Goal: Task Accomplishment & Management: Manage account settings

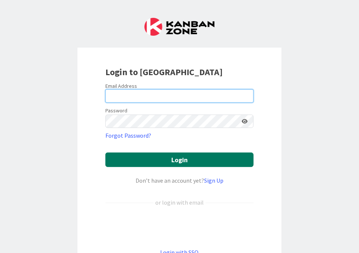
type input "[EMAIL_ADDRESS][DOMAIN_NAME]"
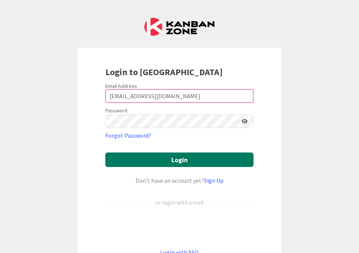
click at [165, 157] on button "Login" at bounding box center [179, 159] width 148 height 15
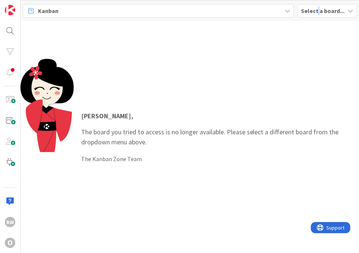
click at [318, 11] on b "Select a board..." at bounding box center [323, 10] width 44 height 7
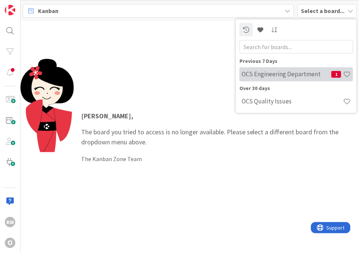
click at [256, 77] on h4 "OCS Engineering Department" at bounding box center [286, 73] width 90 height 7
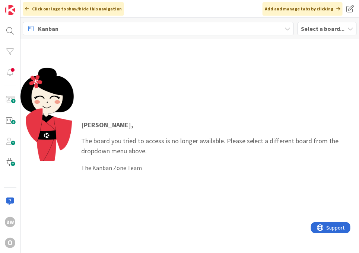
click at [322, 28] on b "Select a board..." at bounding box center [323, 28] width 44 height 7
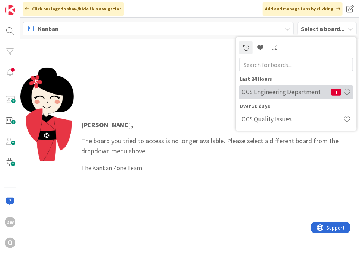
click at [307, 91] on h4 "OCS Engineering Department" at bounding box center [286, 91] width 90 height 7
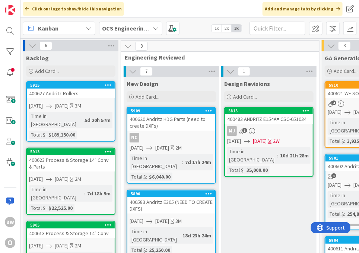
click at [69, 163] on link "5913 400623 Process & Storage 14" Conv & Parts [DATE] [DATE] 2M Time in Column …" at bounding box center [70, 181] width 89 height 67
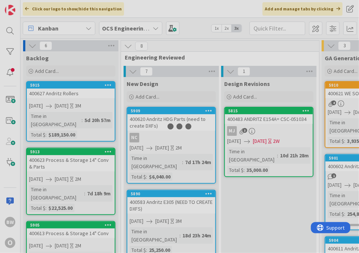
click at [69, 163] on div at bounding box center [179, 126] width 359 height 253
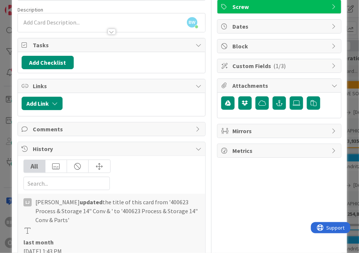
scroll to position [41, 0]
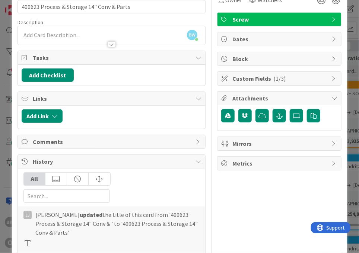
click at [222, 96] on icon at bounding box center [224, 98] width 7 height 6
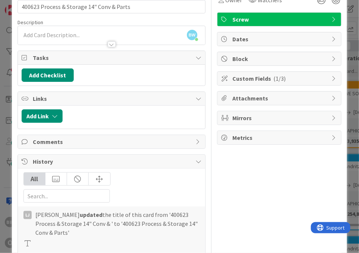
click at [222, 96] on icon at bounding box center [224, 98] width 7 height 6
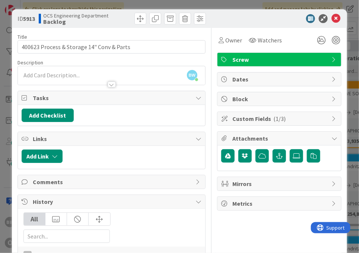
scroll to position [0, 0]
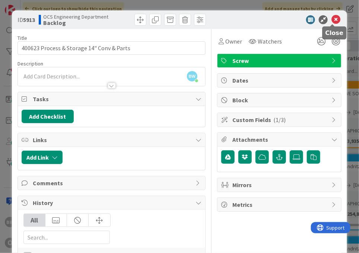
click at [331, 20] on icon at bounding box center [335, 19] width 9 height 9
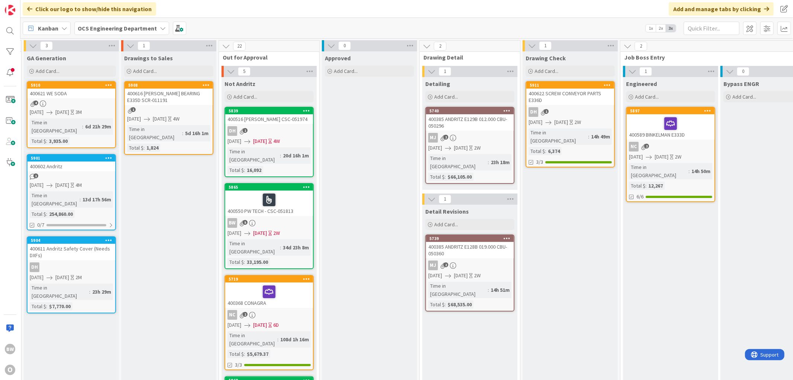
scroll to position [0, 317]
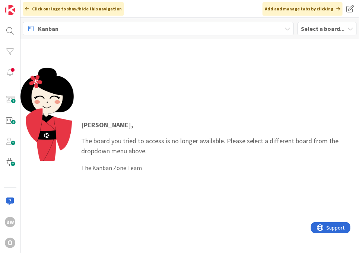
click at [318, 29] on b "Select a board..." at bounding box center [323, 28] width 44 height 7
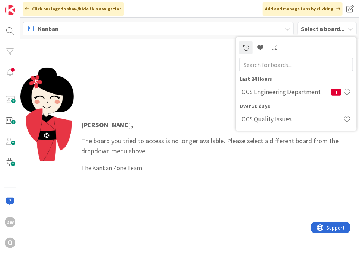
click at [259, 83] on div "Last 24 Hours OCS Engineering Department 1" at bounding box center [295, 87] width 113 height 25
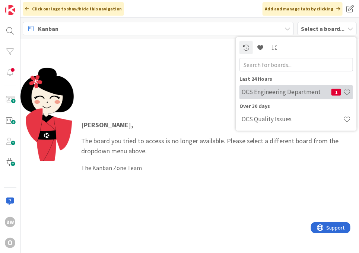
click at [263, 88] on h4 "OCS Engineering Department" at bounding box center [286, 91] width 90 height 7
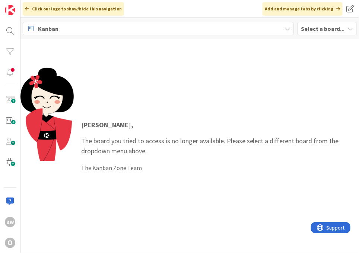
click at [326, 27] on b "Select a board..." at bounding box center [323, 28] width 44 height 7
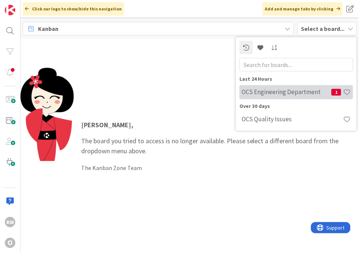
click at [282, 93] on h4 "OCS Engineering Department" at bounding box center [286, 91] width 90 height 7
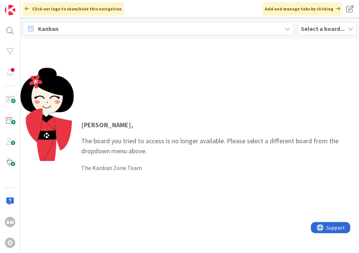
click at [309, 28] on b "Select a board..." at bounding box center [323, 28] width 44 height 7
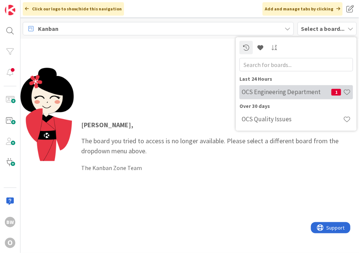
click at [269, 92] on h4 "OCS Engineering Department" at bounding box center [286, 91] width 90 height 7
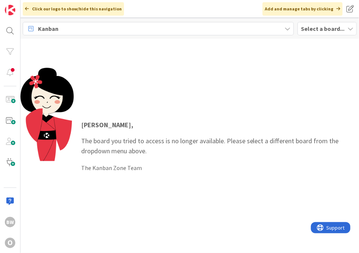
click at [315, 28] on b "Select a board..." at bounding box center [323, 28] width 44 height 7
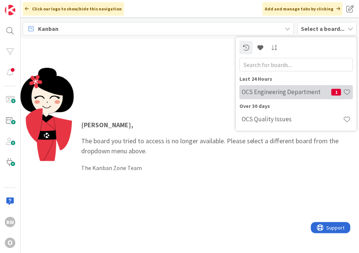
click at [277, 87] on div "OCS Engineering Department 1" at bounding box center [295, 92] width 113 height 14
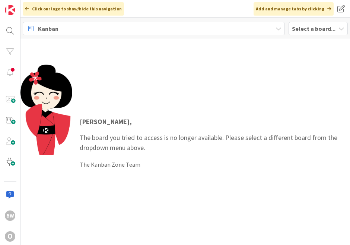
click at [296, 28] on b "Select a board..." at bounding box center [314, 28] width 44 height 7
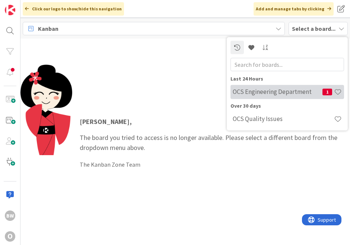
click at [270, 89] on h4 "OCS Engineering Department" at bounding box center [277, 91] width 90 height 7
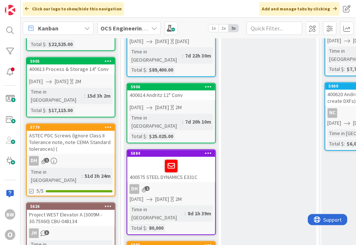
scroll to position [248, 0]
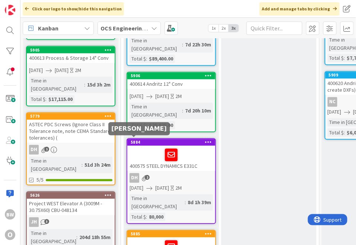
drag, startPoint x: 131, startPoint y: 142, endPoint x: 191, endPoint y: 118, distance: 64.2
click at [191, 148] on div at bounding box center [170, 156] width 83 height 16
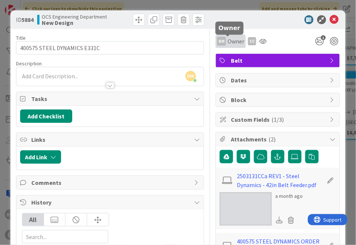
click at [236, 44] on span "Owner" at bounding box center [235, 41] width 17 height 9
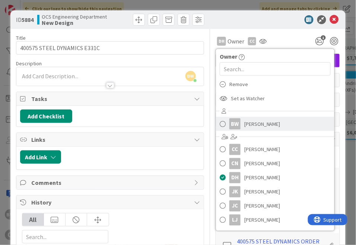
click at [248, 120] on span "[PERSON_NAME]" at bounding box center [262, 124] width 36 height 11
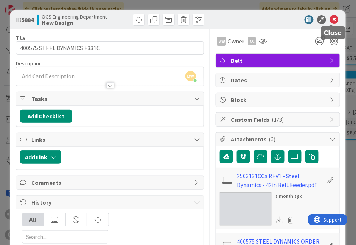
click at [330, 19] on icon at bounding box center [334, 19] width 9 height 9
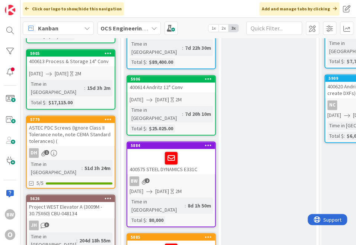
scroll to position [248, 0]
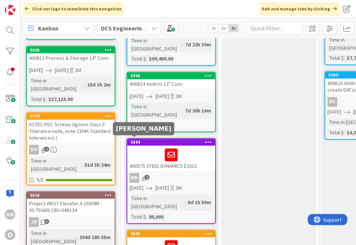
click at [132, 174] on div "BW" at bounding box center [134, 179] width 10 height 10
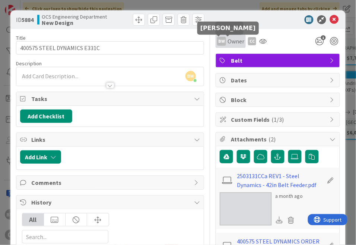
click at [220, 41] on div "BW" at bounding box center [221, 41] width 9 height 9
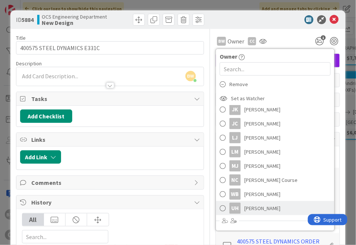
scroll to position [41, 0]
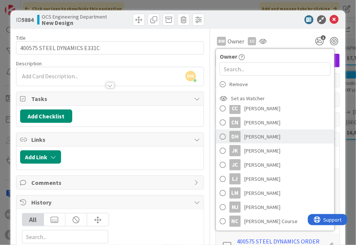
click at [248, 135] on span "[PERSON_NAME]" at bounding box center [262, 136] width 36 height 11
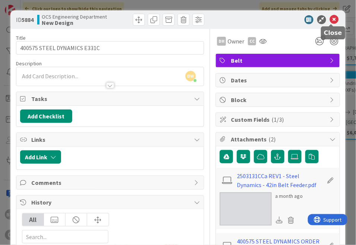
click at [333, 17] on icon at bounding box center [334, 19] width 9 height 9
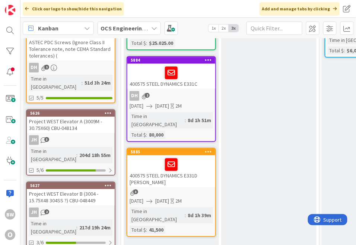
click at [187, 148] on link "5885 400575 STEEL DYNAMICS E331D [PERSON_NAME] 3 [DATE] [DATE] 2M Time in Colum…" at bounding box center [170, 192] width 89 height 89
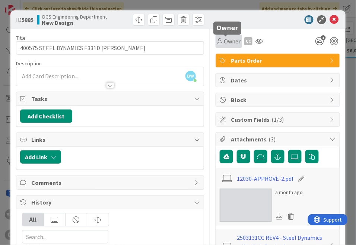
click at [229, 42] on span "Owner" at bounding box center [232, 41] width 17 height 9
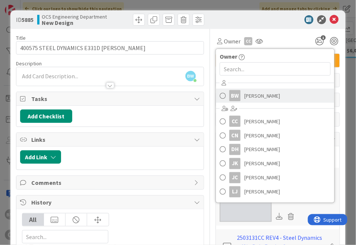
click at [246, 100] on span "[PERSON_NAME]" at bounding box center [262, 95] width 36 height 11
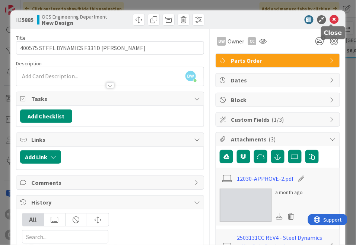
click at [332, 20] on icon at bounding box center [334, 19] width 9 height 9
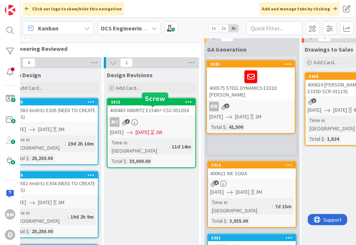
scroll to position [0, 117]
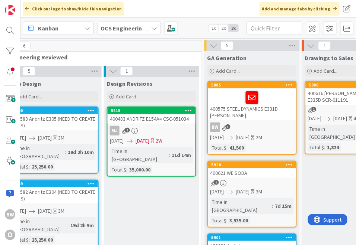
click at [267, 121] on link "5885 400575 STEEL DYNAMICS E331D [PERSON_NAME] 3 [DATE] [DATE] 2M Total $ : 41,…" at bounding box center [251, 118] width 89 height 74
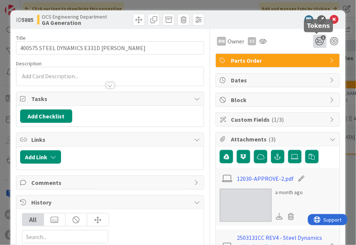
click at [315, 42] on icon "1" at bounding box center [319, 41] width 13 height 13
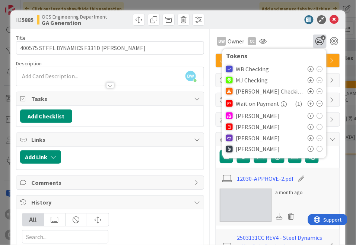
click at [308, 150] on icon at bounding box center [311, 150] width 6 height 6
click at [263, 150] on div "[PERSON_NAME] ( 1 )" at bounding box center [274, 150] width 97 height 13
click at [227, 150] on div at bounding box center [229, 150] width 7 height 7
click at [316, 151] on icon at bounding box center [319, 151] width 6 height 6
click at [251, 148] on div "[PERSON_NAME]" at bounding box center [274, 149] width 97 height 11
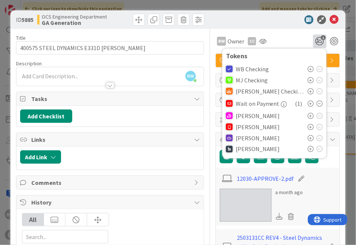
click at [308, 150] on icon at bounding box center [311, 150] width 6 height 6
click at [238, 17] on div at bounding box center [274, 19] width 132 height 9
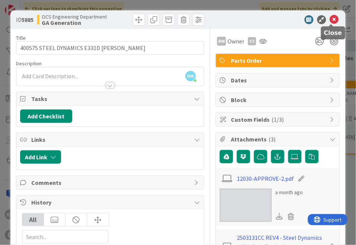
click at [333, 20] on icon at bounding box center [334, 19] width 9 height 9
